Goal: Task Accomplishment & Management: Manage account settings

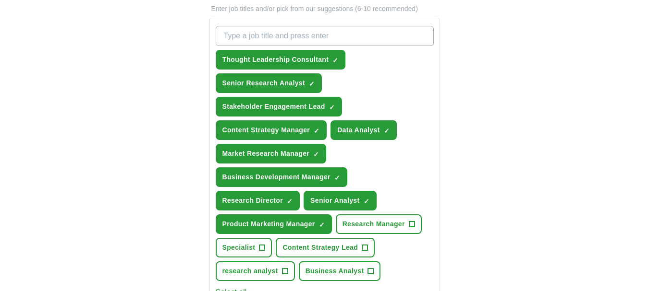
scroll to position [334, 0]
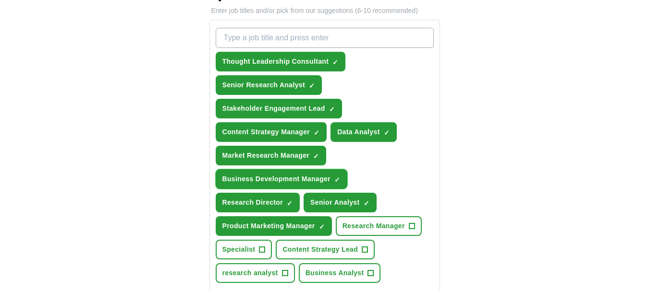
click at [0, 0] on span "×" at bounding box center [0, 0] width 0 height 0
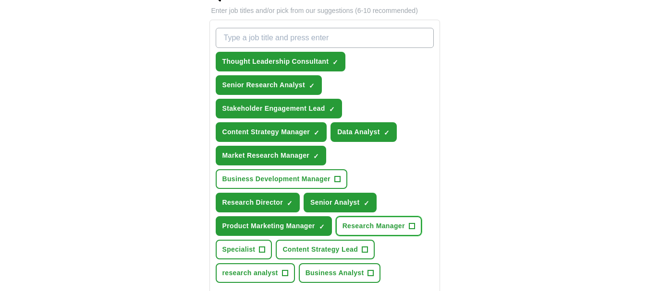
click at [413, 227] on span "+" at bounding box center [412, 227] width 6 height 8
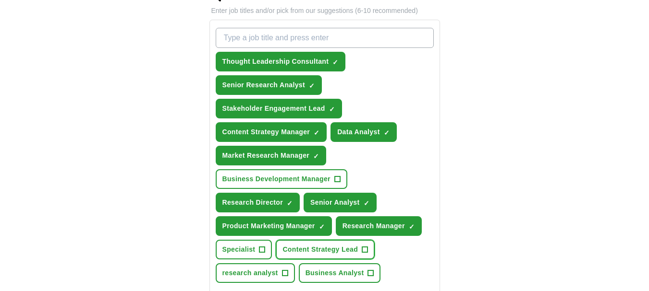
click at [364, 250] on span "+" at bounding box center [365, 250] width 6 height 8
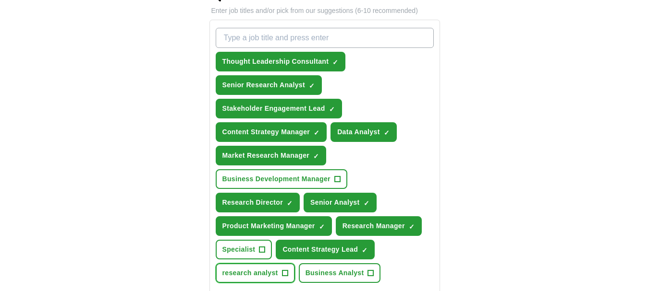
click at [285, 274] on span "+" at bounding box center [285, 274] width 6 height 8
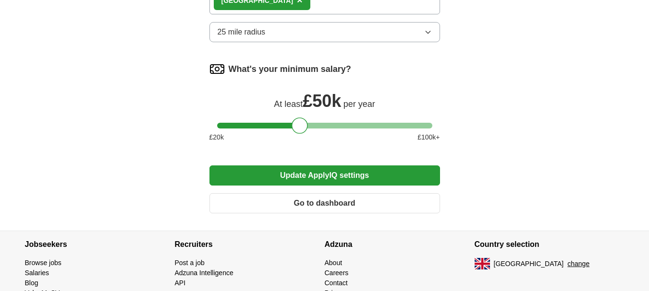
scroll to position [728, 0]
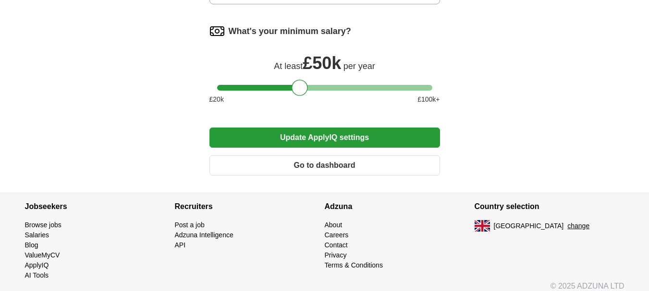
click at [385, 131] on button "Update ApplyIQ settings" at bounding box center [324, 138] width 230 height 20
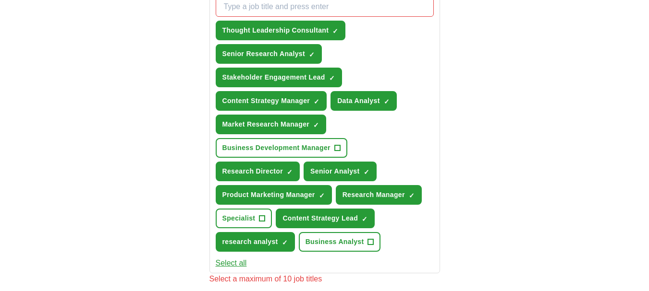
scroll to position [346, 0]
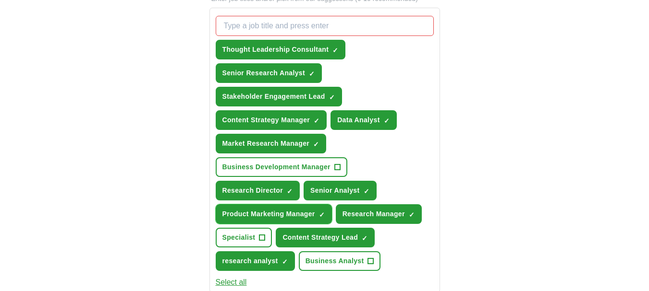
click at [326, 218] on button "Product Marketing Manager ✓ ×" at bounding box center [274, 215] width 116 height 20
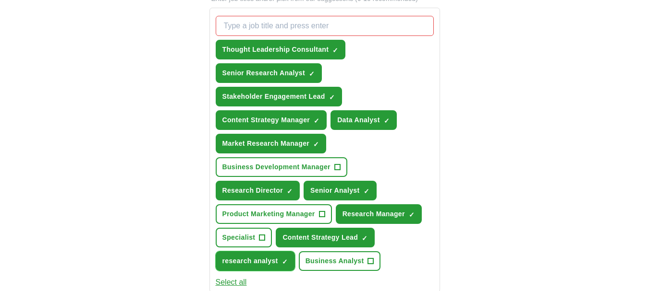
click at [0, 0] on span "×" at bounding box center [0, 0] width 0 height 0
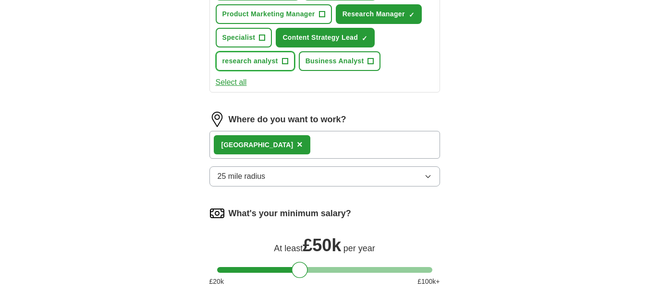
scroll to position [506, 0]
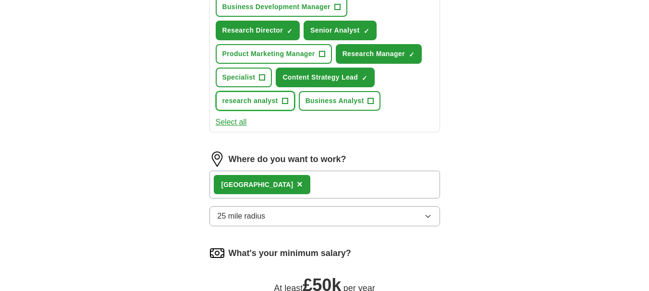
click at [285, 100] on span "+" at bounding box center [285, 101] width 6 height 8
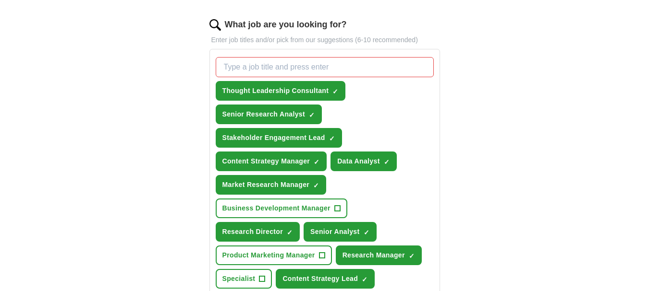
scroll to position [301, 0]
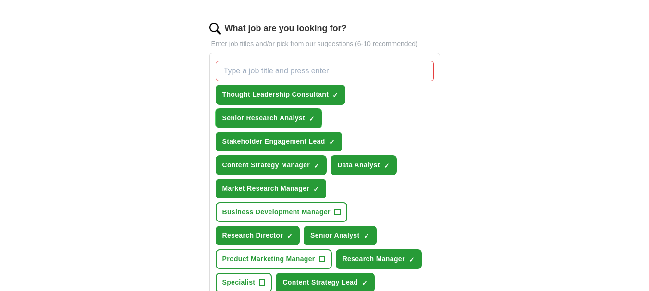
click at [0, 0] on span "×" at bounding box center [0, 0] width 0 height 0
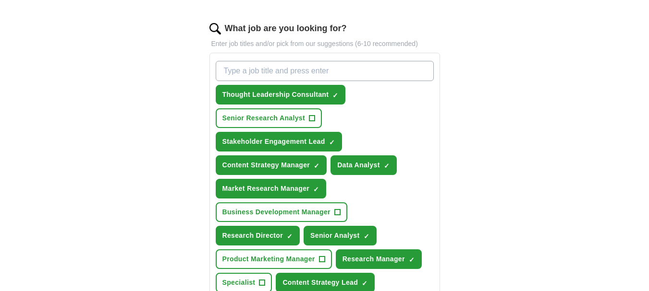
drag, startPoint x: 309, startPoint y: 118, endPoint x: 481, endPoint y: 140, distance: 173.2
click at [481, 140] on div "ApplyIQ Let ApplyIQ do the hard work of searching and applying for jobs. Just t…" at bounding box center [324, 175] width 615 height 892
drag, startPoint x: 535, startPoint y: 150, endPoint x: 655, endPoint y: 125, distance: 122.7
click at [648, 125] on html "[EMAIL_ADDRESS][PERSON_NAME][DOMAIN_NAME] [GEOGRAPHIC_DATA] Alerts Favourites C…" at bounding box center [324, 213] width 649 height 1028
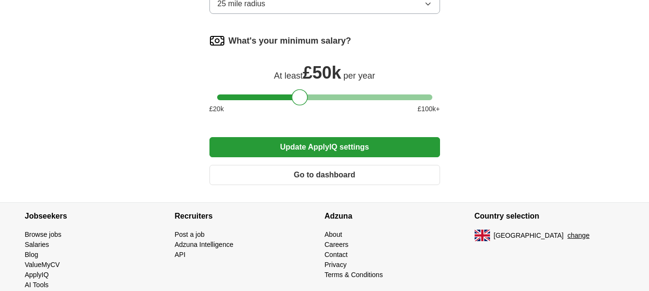
scroll to position [737, 0]
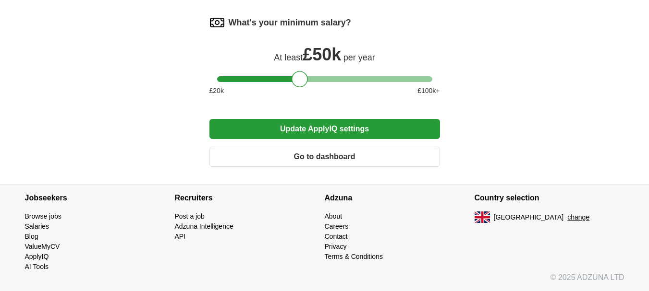
click at [392, 130] on button "Update ApplyIQ settings" at bounding box center [324, 129] width 230 height 20
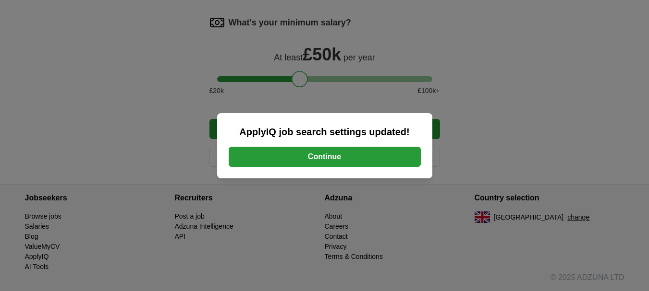
click at [363, 149] on button "Continue" at bounding box center [325, 157] width 192 height 20
